Goal: Information Seeking & Learning: Learn about a topic

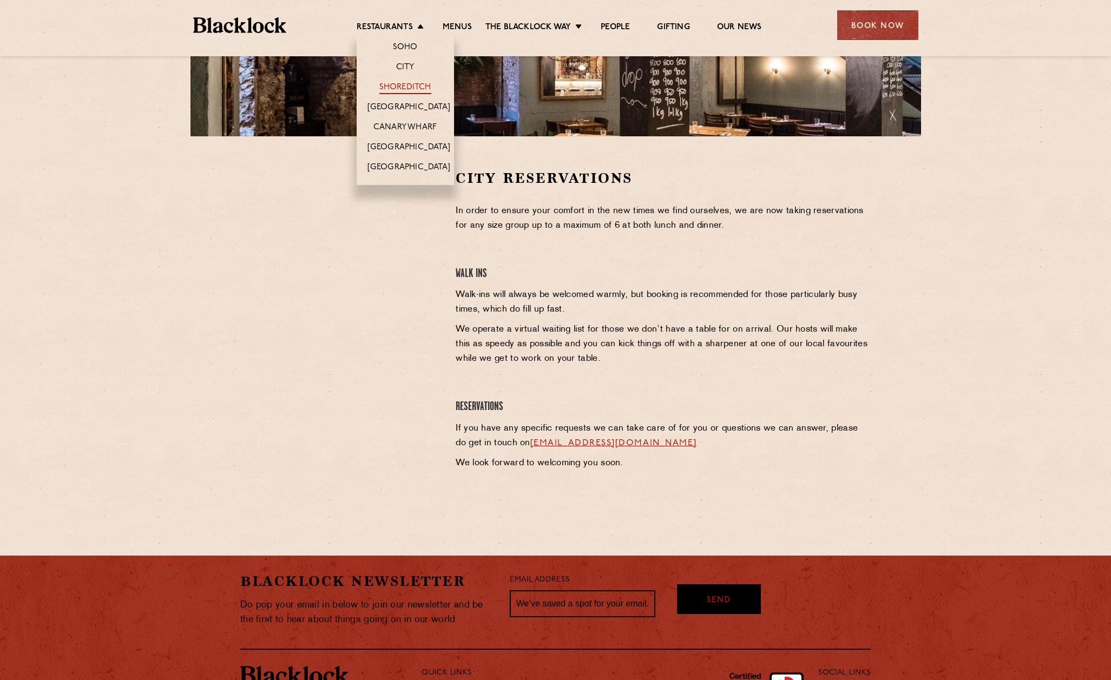
click at [409, 89] on link "Shoreditch" at bounding box center [405, 88] width 52 height 12
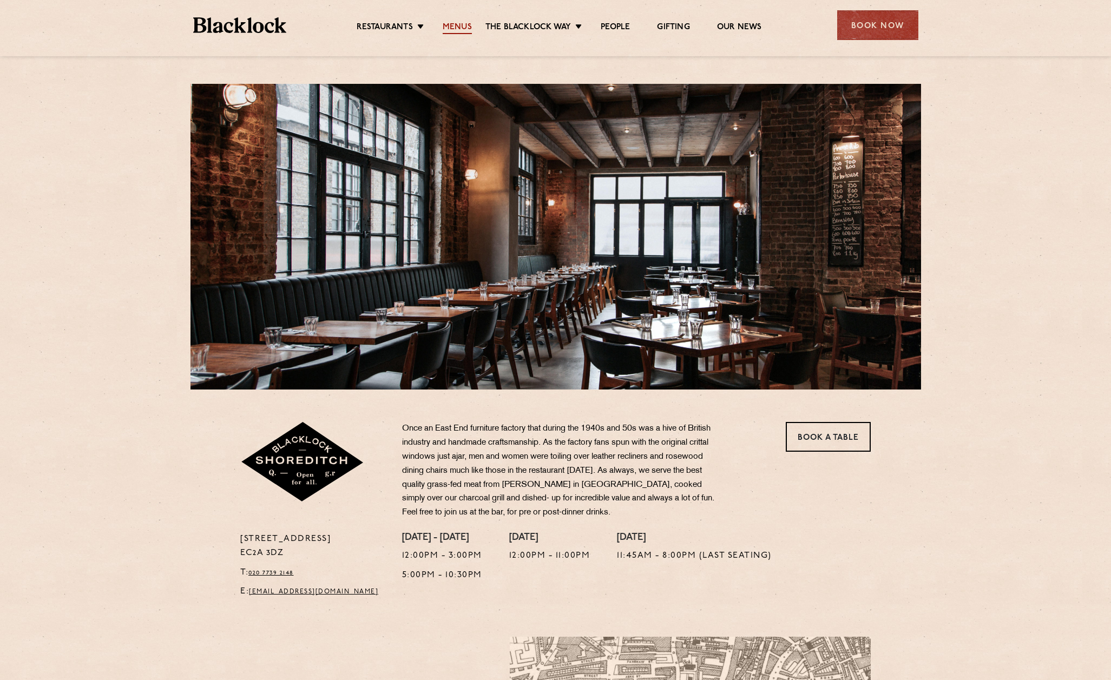
click at [453, 27] on link "Menus" at bounding box center [457, 28] width 29 height 12
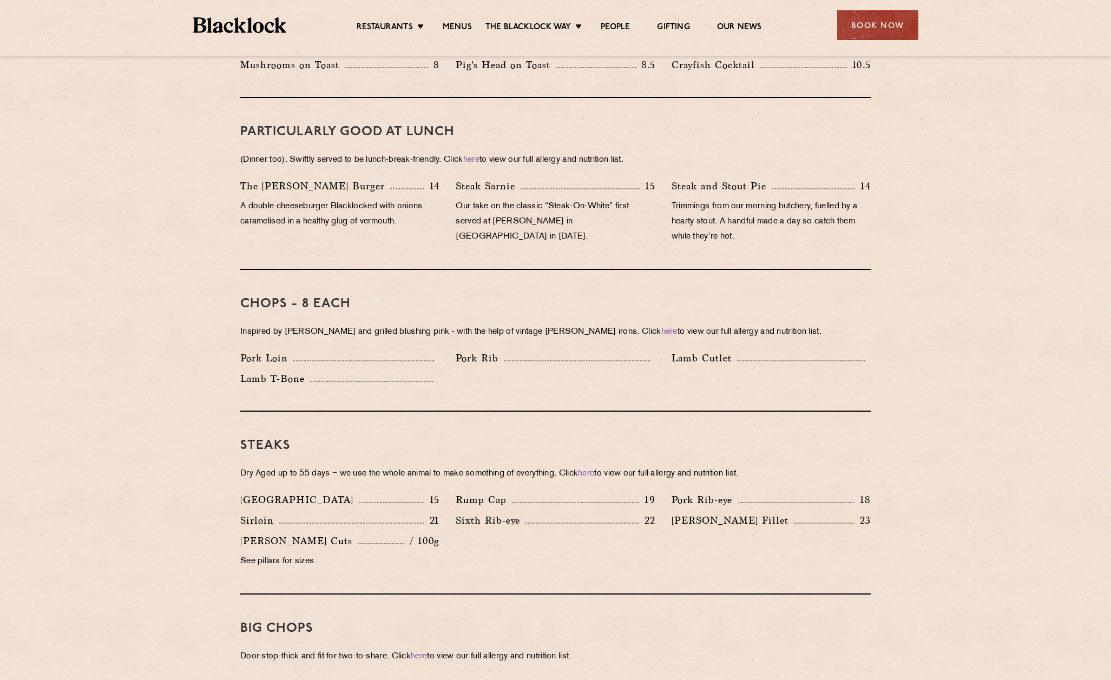
scroll to position [674, 0]
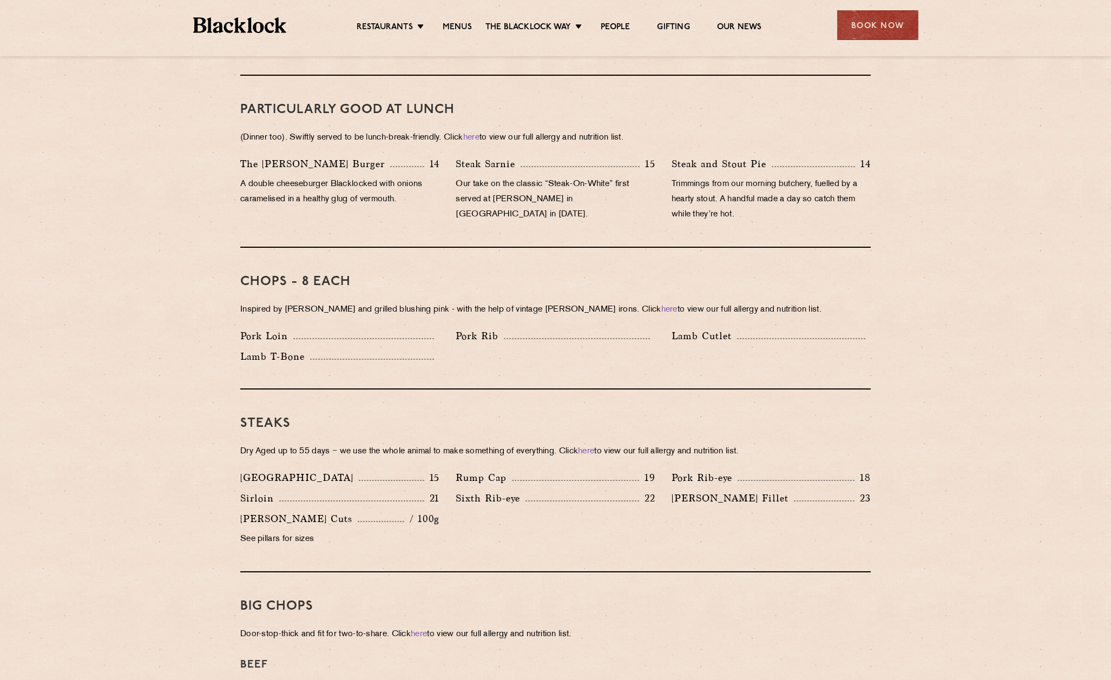
click at [650, 491] on p "22" at bounding box center [647, 498] width 16 height 14
click at [1009, 411] on section "Pre Chop Bites [PERSON_NAME] Potted Meats & Kimchi 2 Egg & Anchovy 2 Cheese & P…" at bounding box center [555, 649] width 1111 height 1558
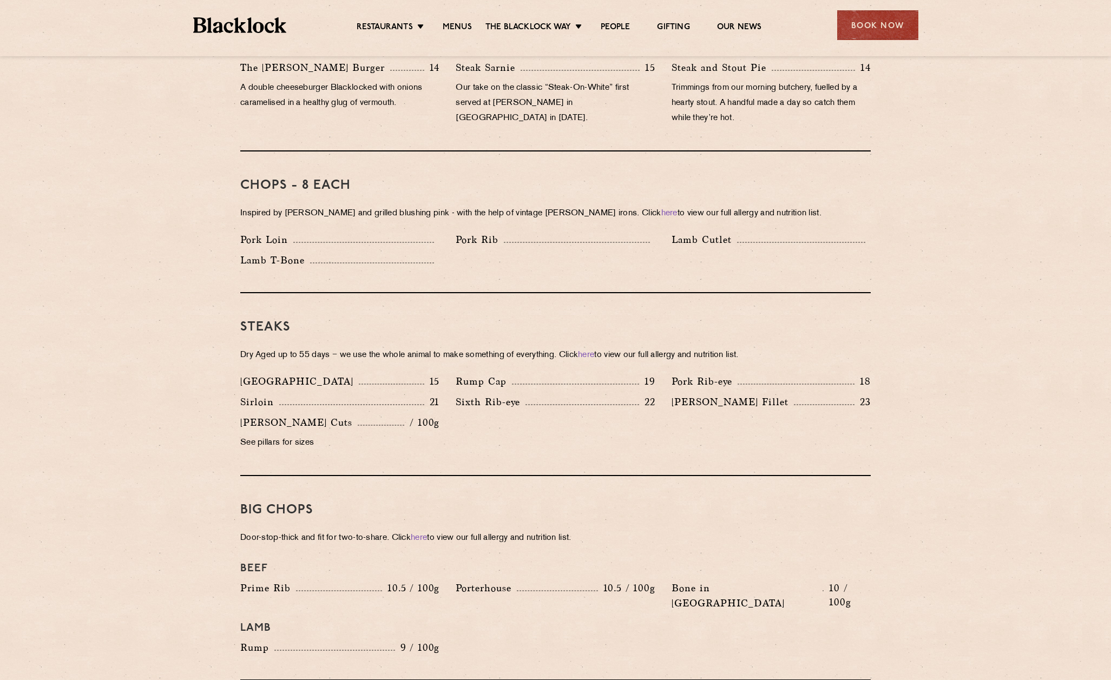
scroll to position [673, 0]
